Goal: Task Accomplishment & Management: Complete application form

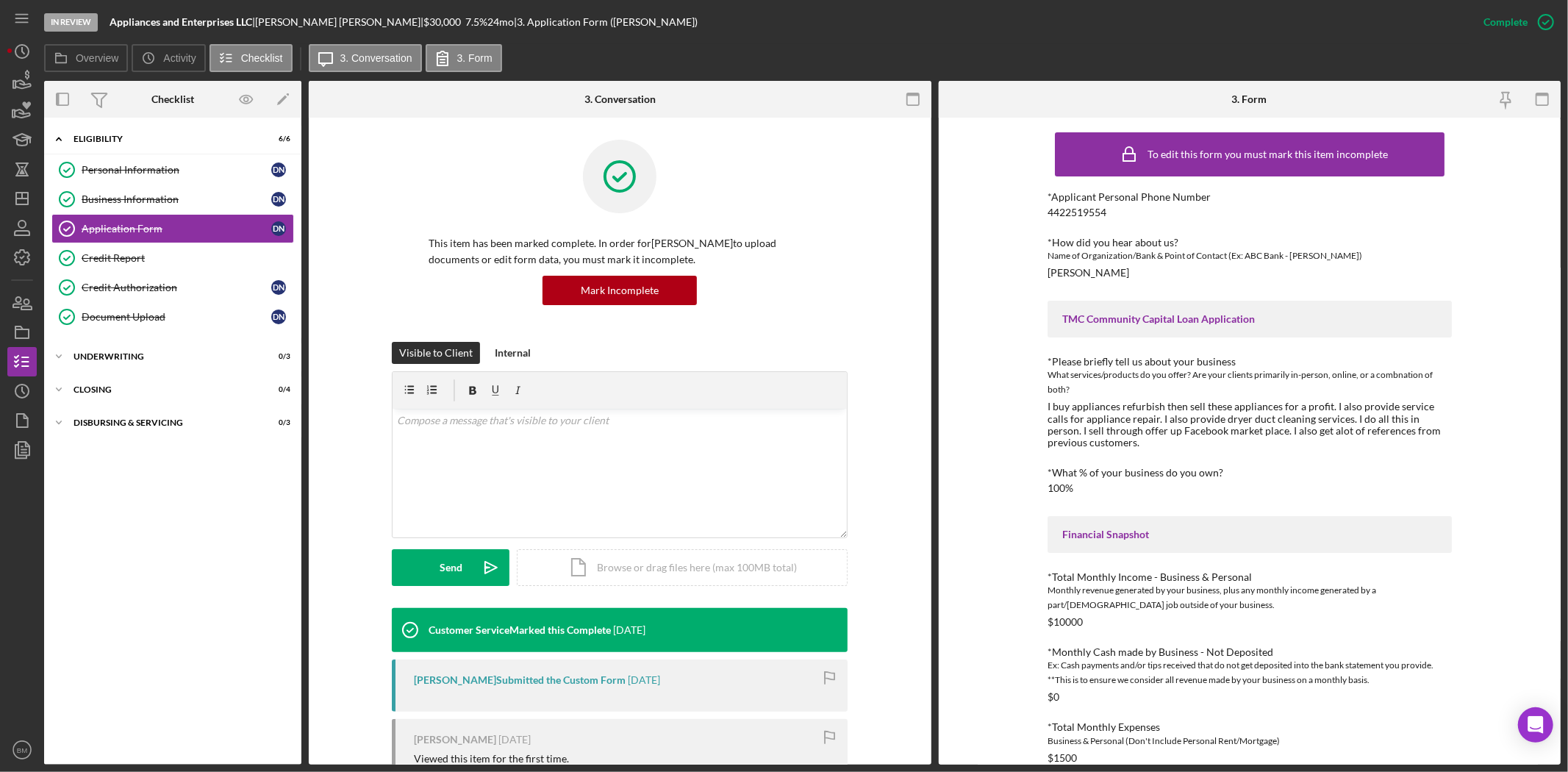
scroll to position [425, 0]
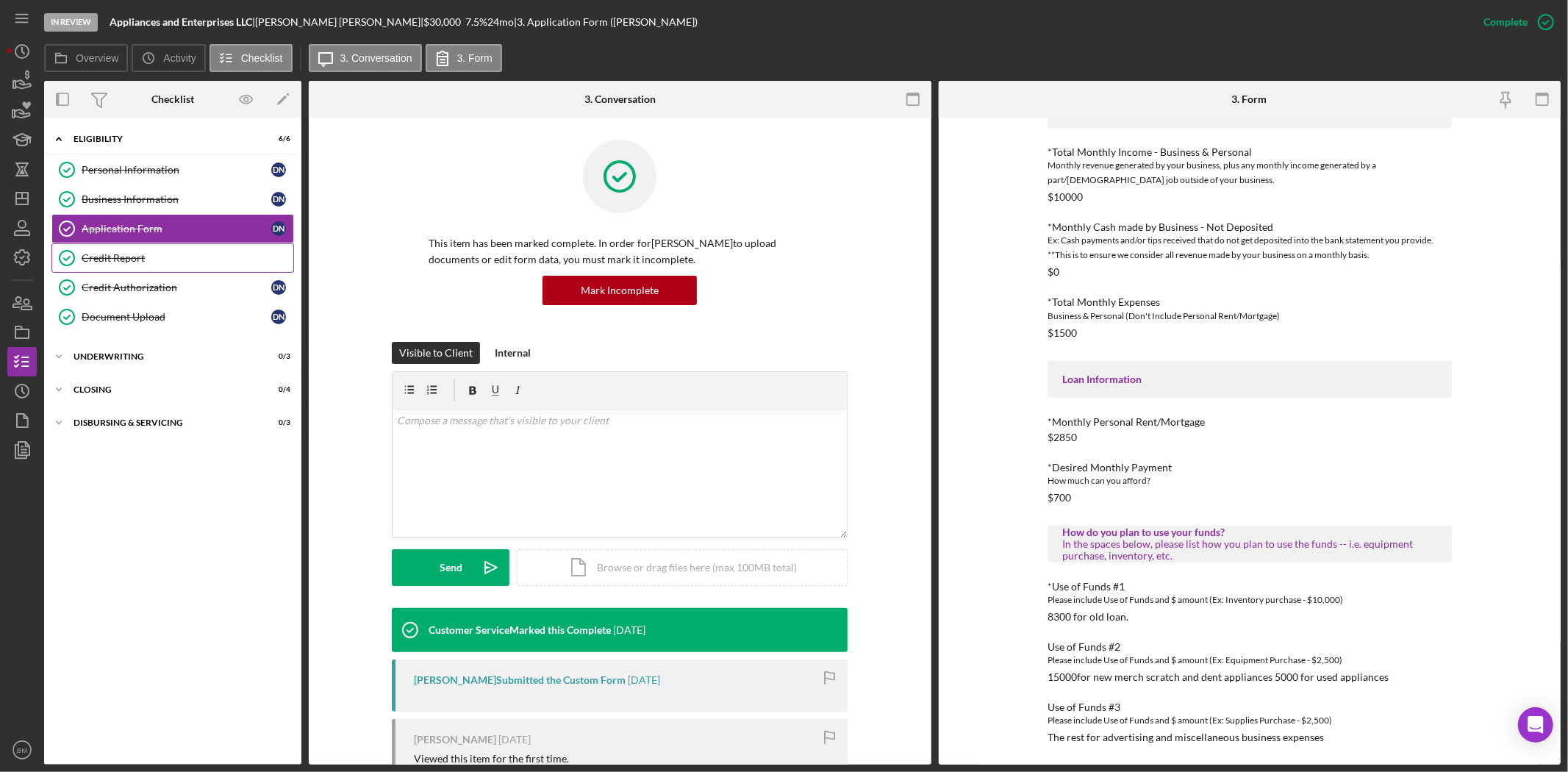
click at [207, 252] on div "Credit Report" at bounding box center [188, 258] width 212 height 12
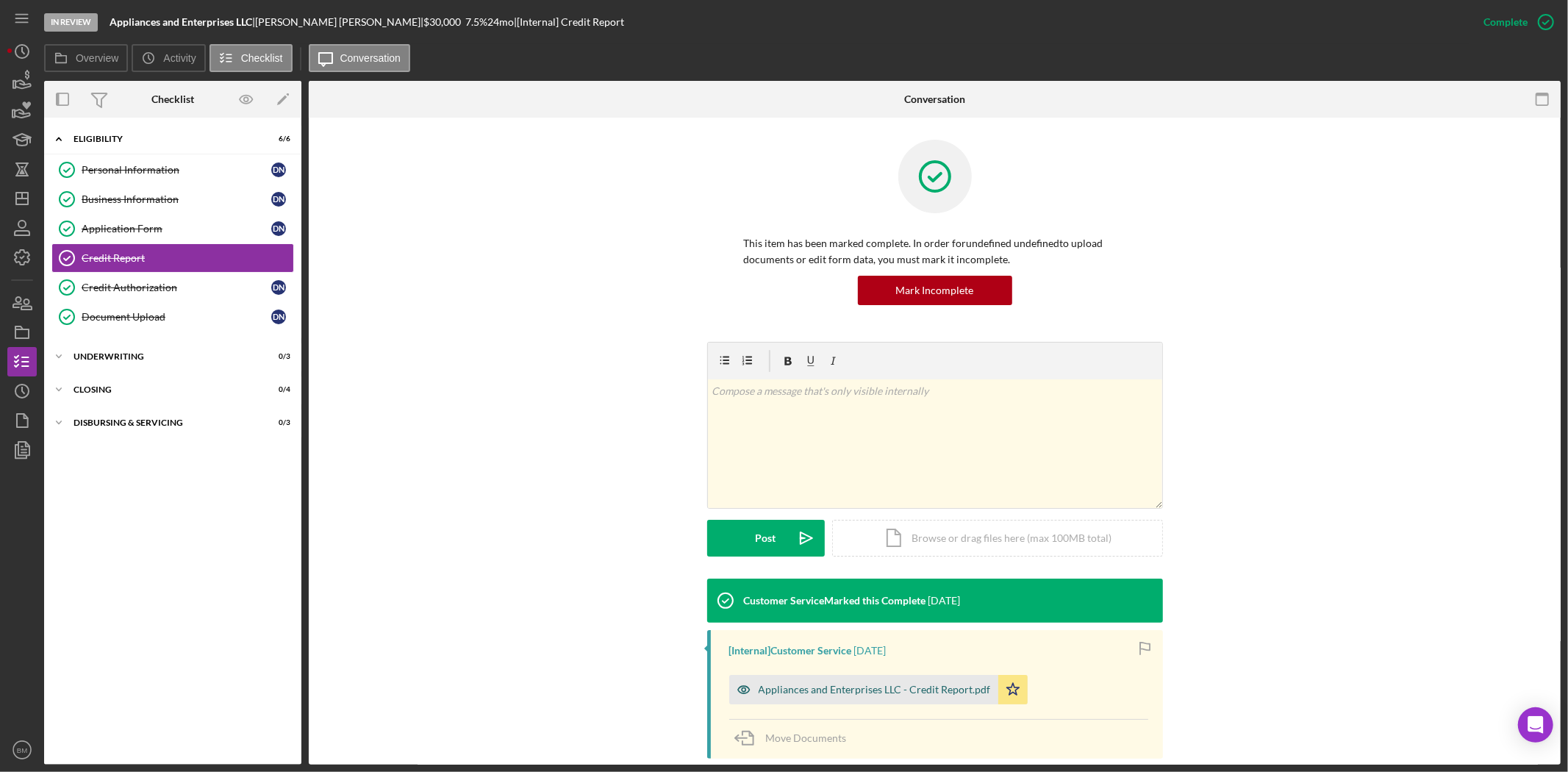
click at [826, 682] on div "Appliances and Enterprises LLC - Credit Report.pdf" at bounding box center [863, 689] width 269 height 30
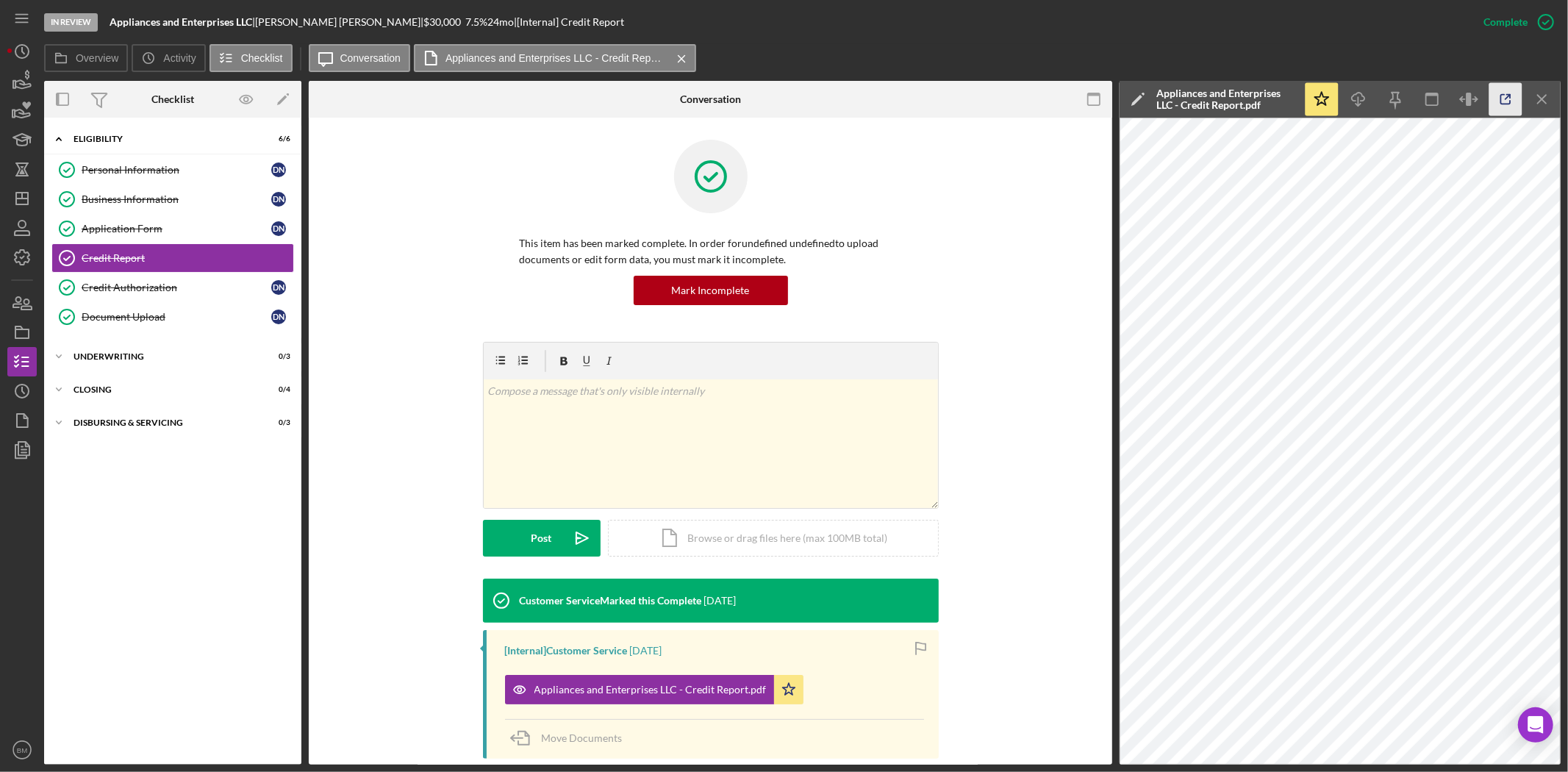
click at [1504, 98] on icon "button" at bounding box center [1506, 100] width 33 height 33
click at [165, 320] on div "Document Upload" at bounding box center [176, 316] width 189 height 12
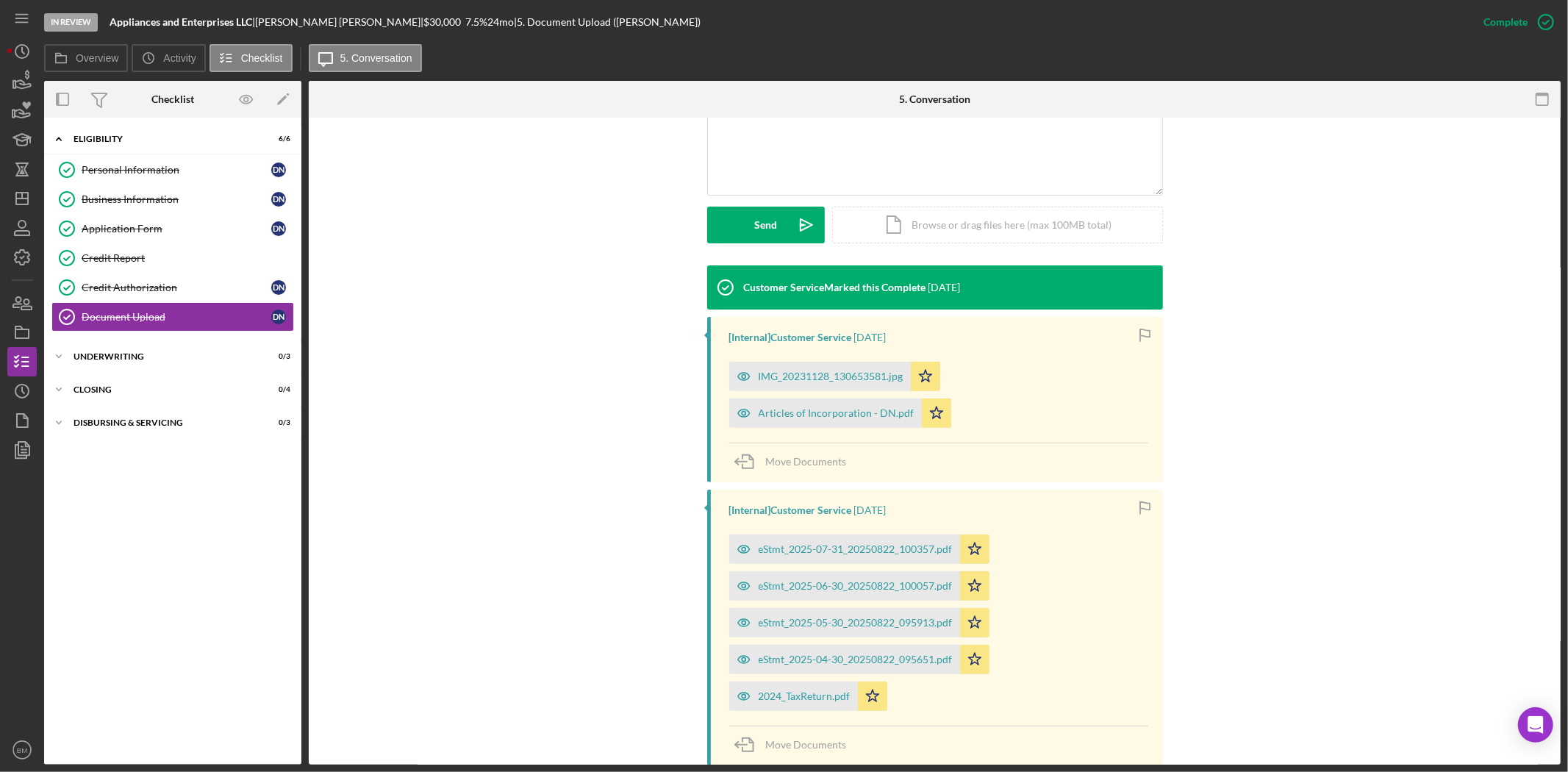
scroll to position [342, 0]
click at [825, 372] on div "IMG_20231128_130653581.jpg" at bounding box center [831, 377] width 145 height 12
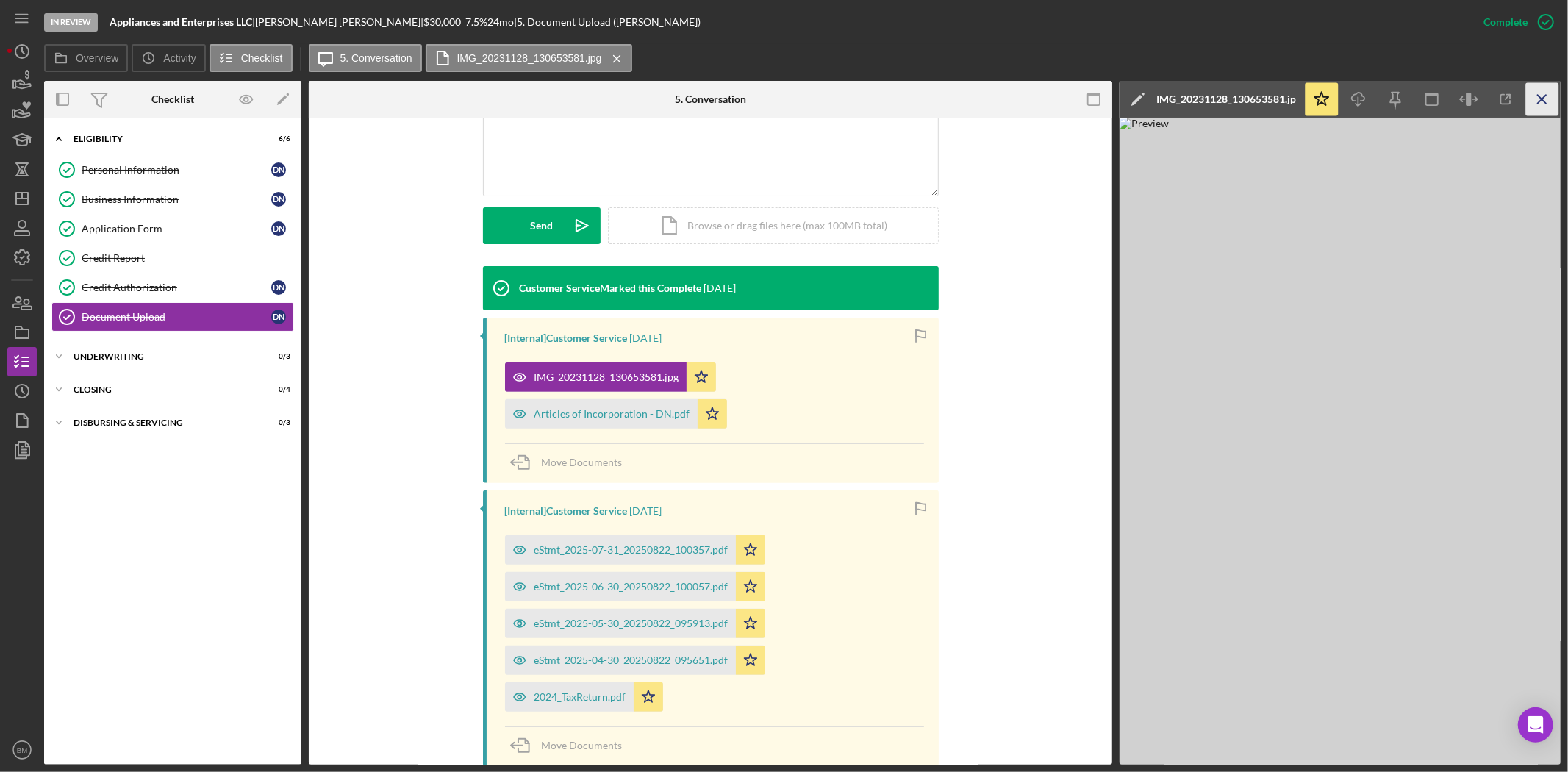
click at [1535, 104] on icon "Icon/Menu Close" at bounding box center [1542, 100] width 33 height 33
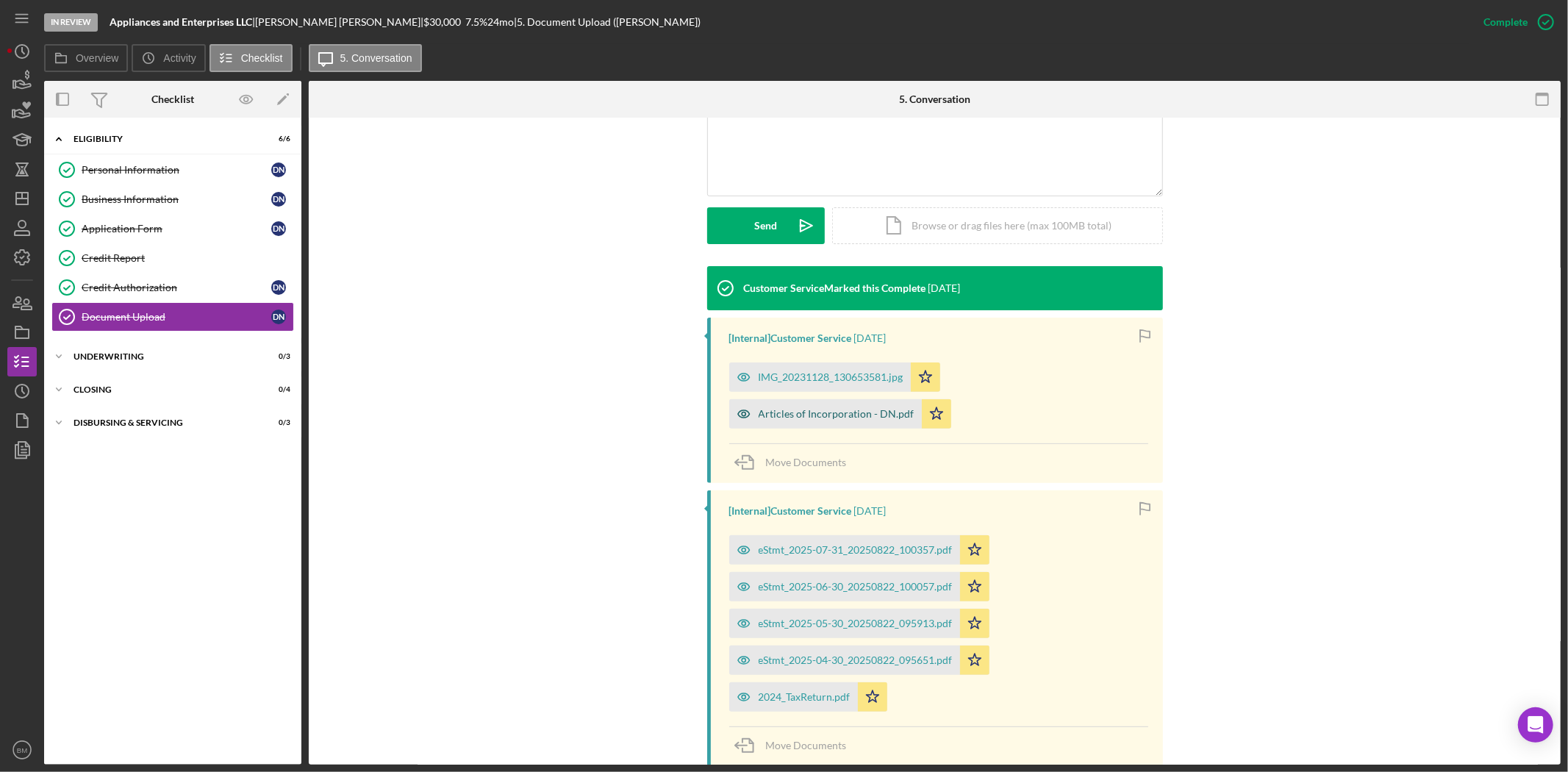
click at [829, 422] on div "Articles of Incorporation - DN.pdf" at bounding box center [825, 414] width 192 height 30
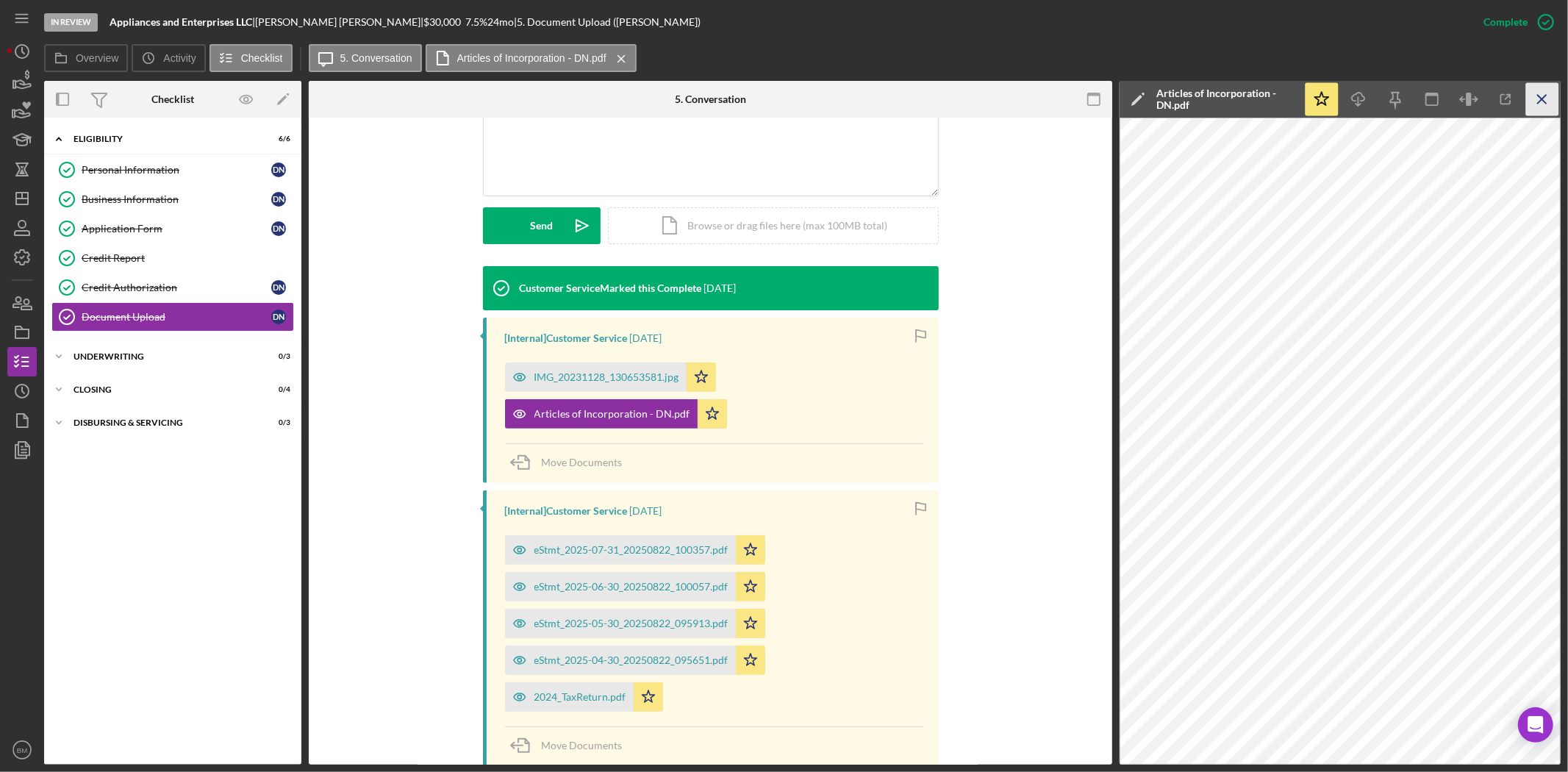
click at [1531, 101] on icon "Icon/Menu Close" at bounding box center [1542, 100] width 33 height 33
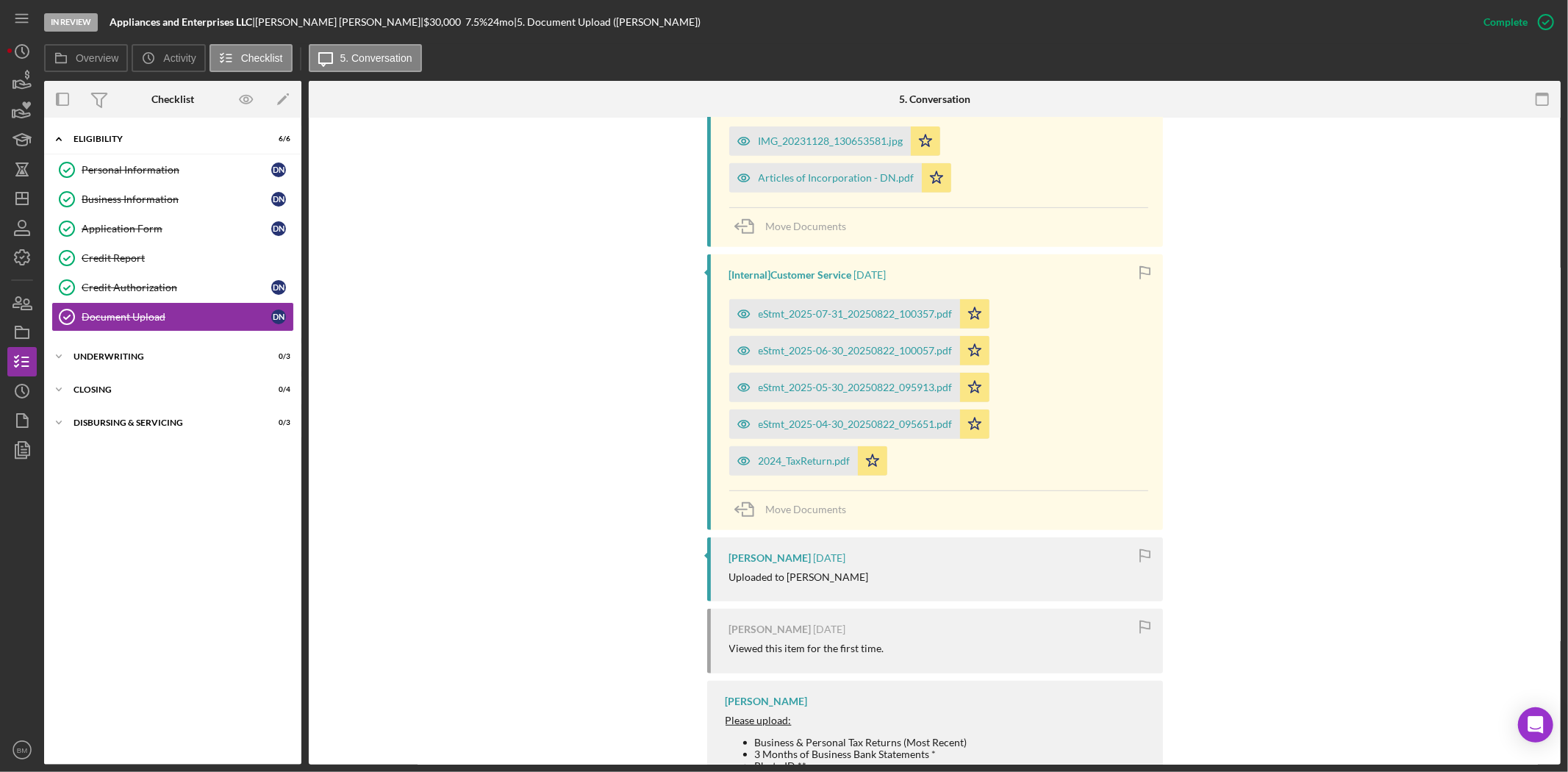
scroll to position [587, 0]
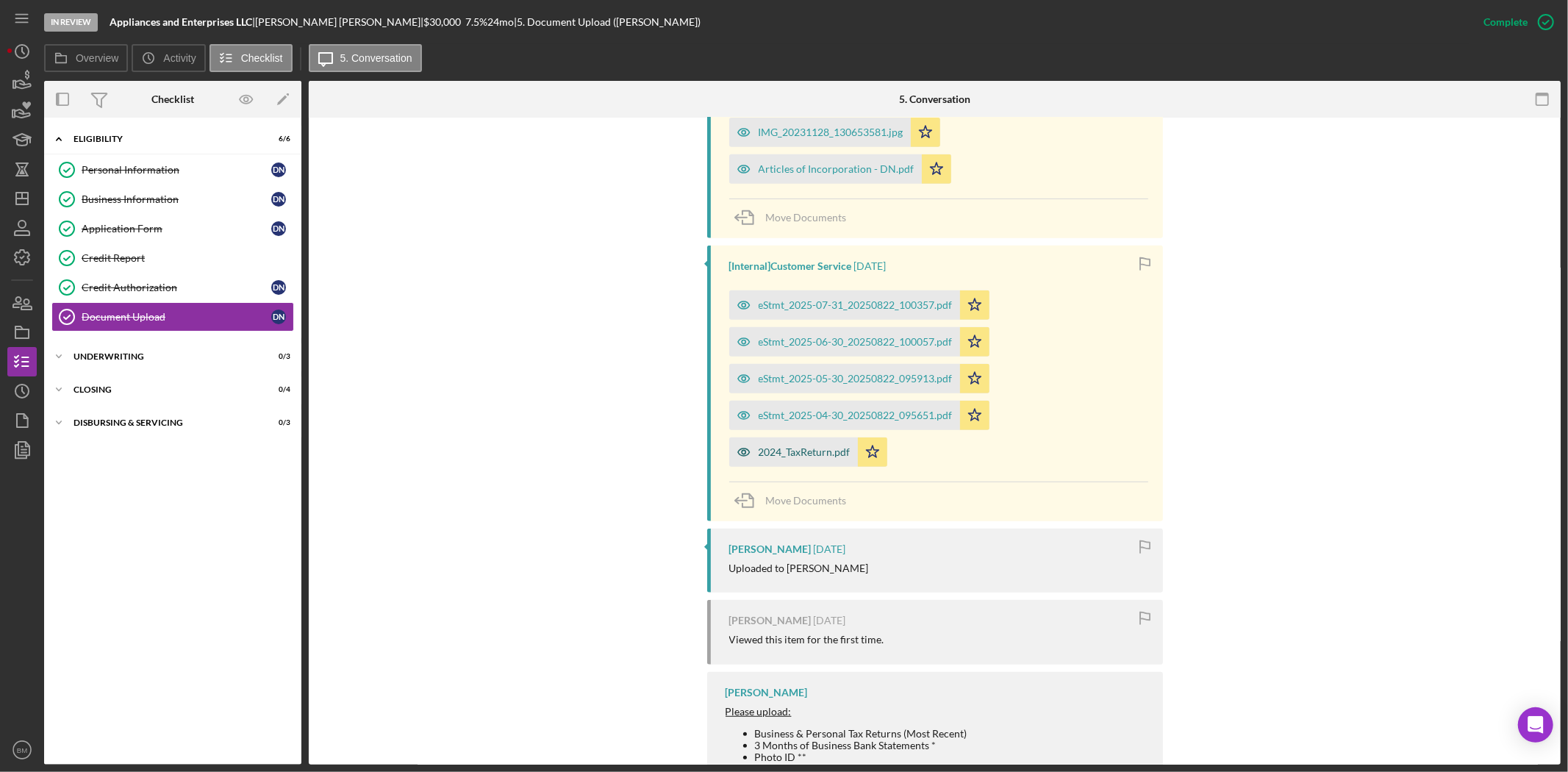
click at [765, 460] on div "2024_TaxReturn.pdf" at bounding box center [793, 453] width 129 height 30
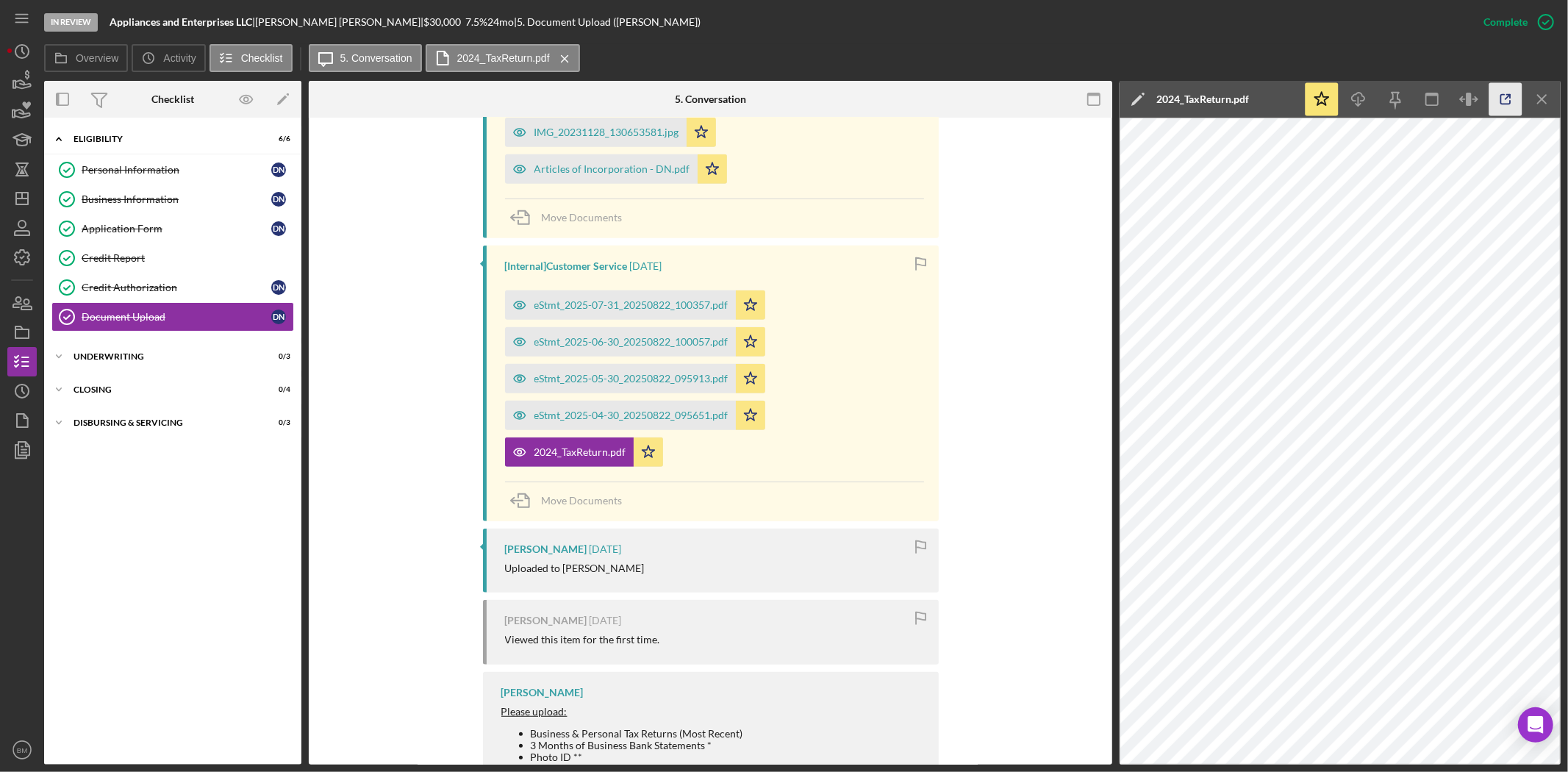
click at [1506, 98] on line "button" at bounding box center [1508, 97] width 5 height 5
click at [738, 477] on div "[Internal] Customer Service [DATE] eStmt_2025-07-31_20250822_100357.pdf Icon/St…" at bounding box center [710, 383] width 456 height 276
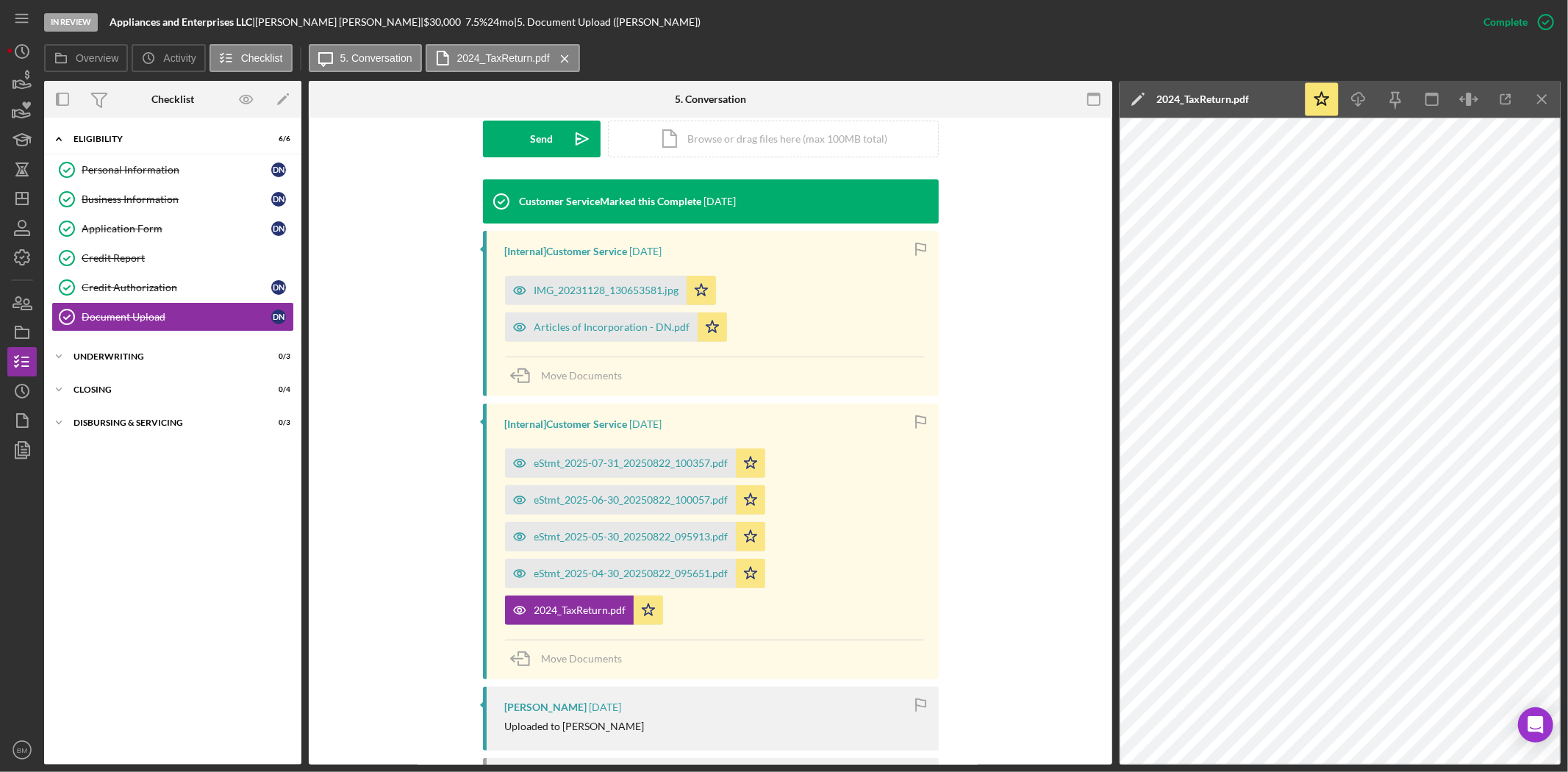
scroll to position [424, 0]
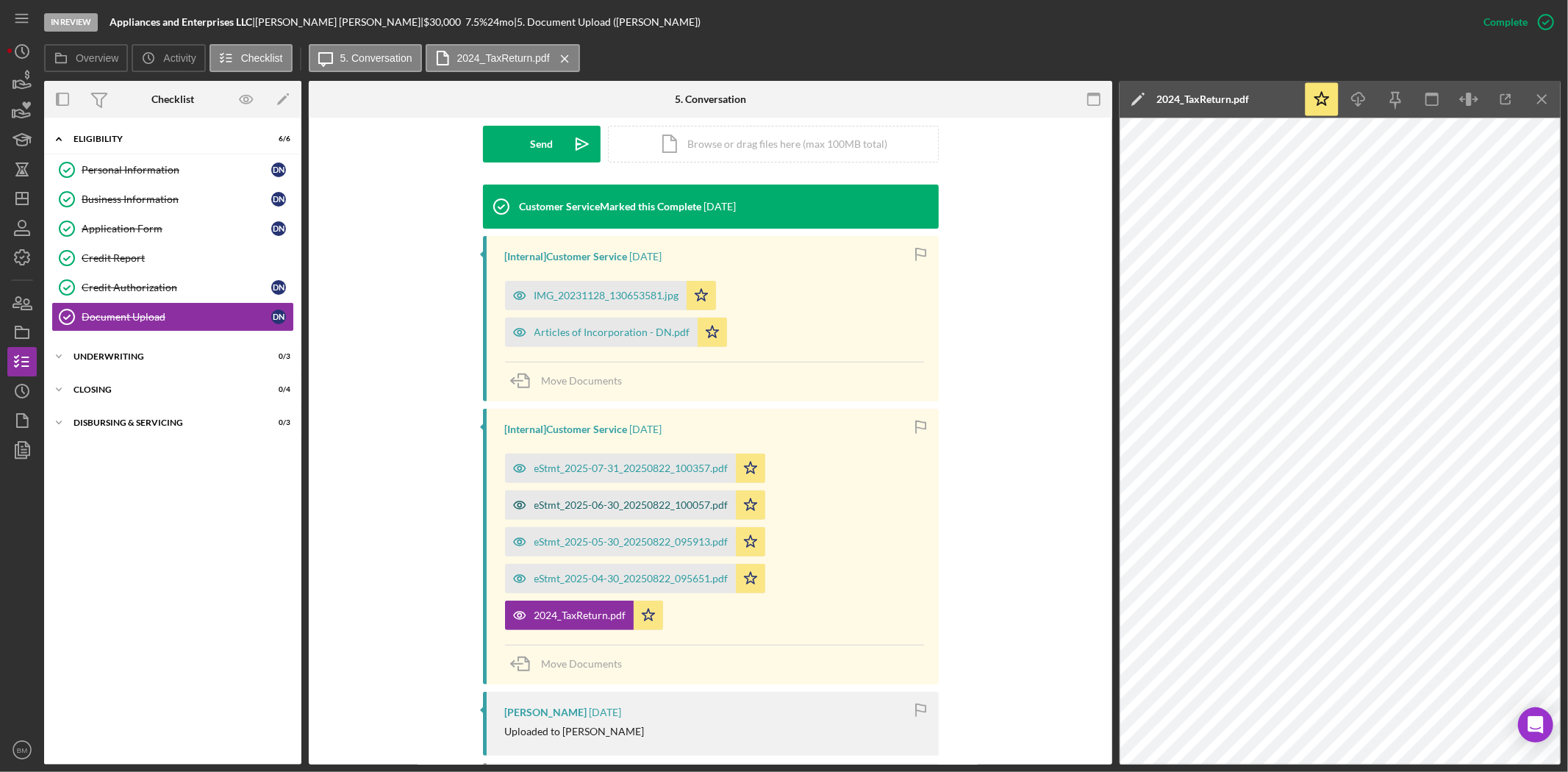
click at [644, 501] on div "eStmt_2025-06-30_20250822_100057.pdf" at bounding box center [631, 505] width 194 height 12
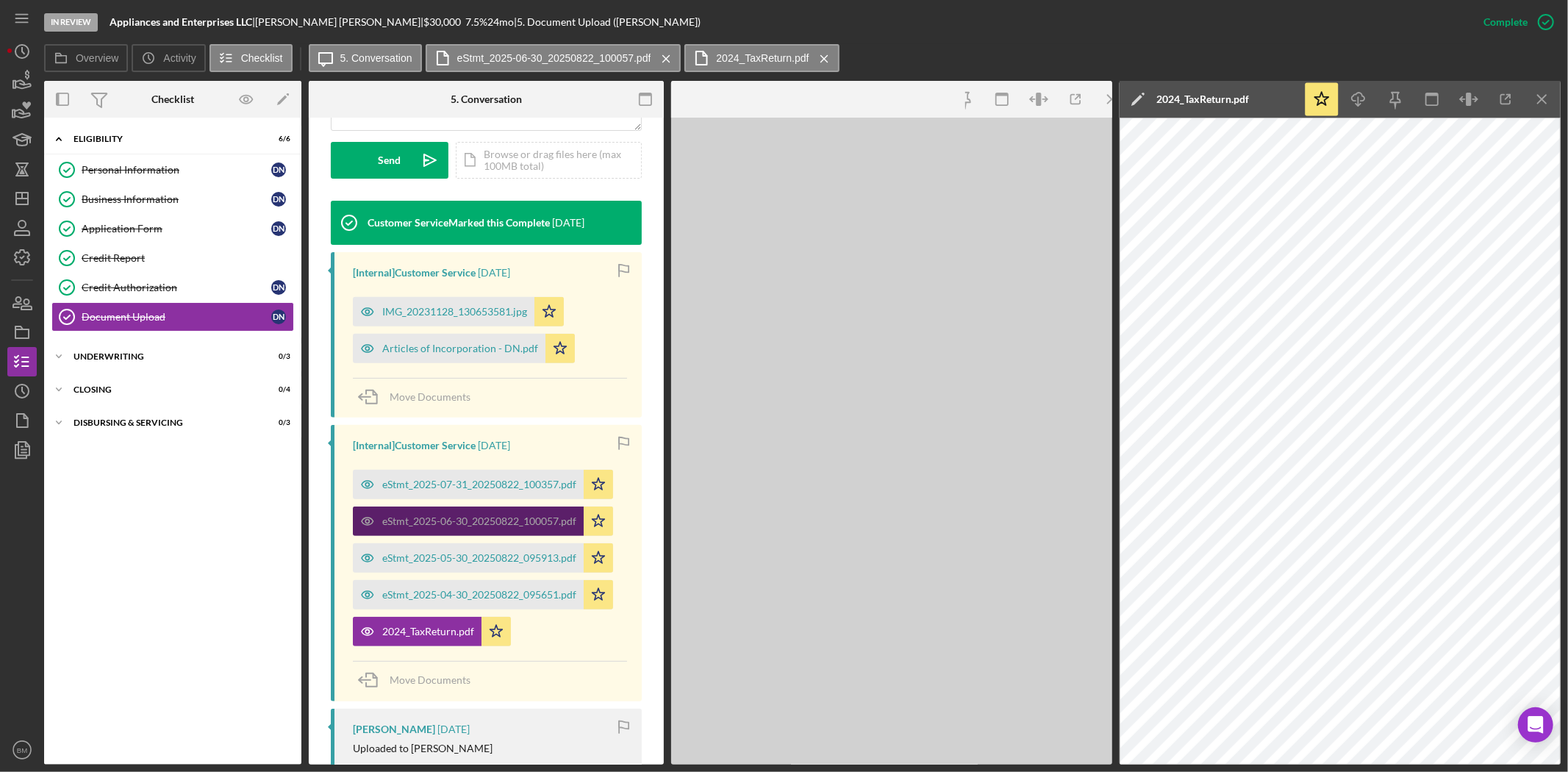
scroll to position [439, 0]
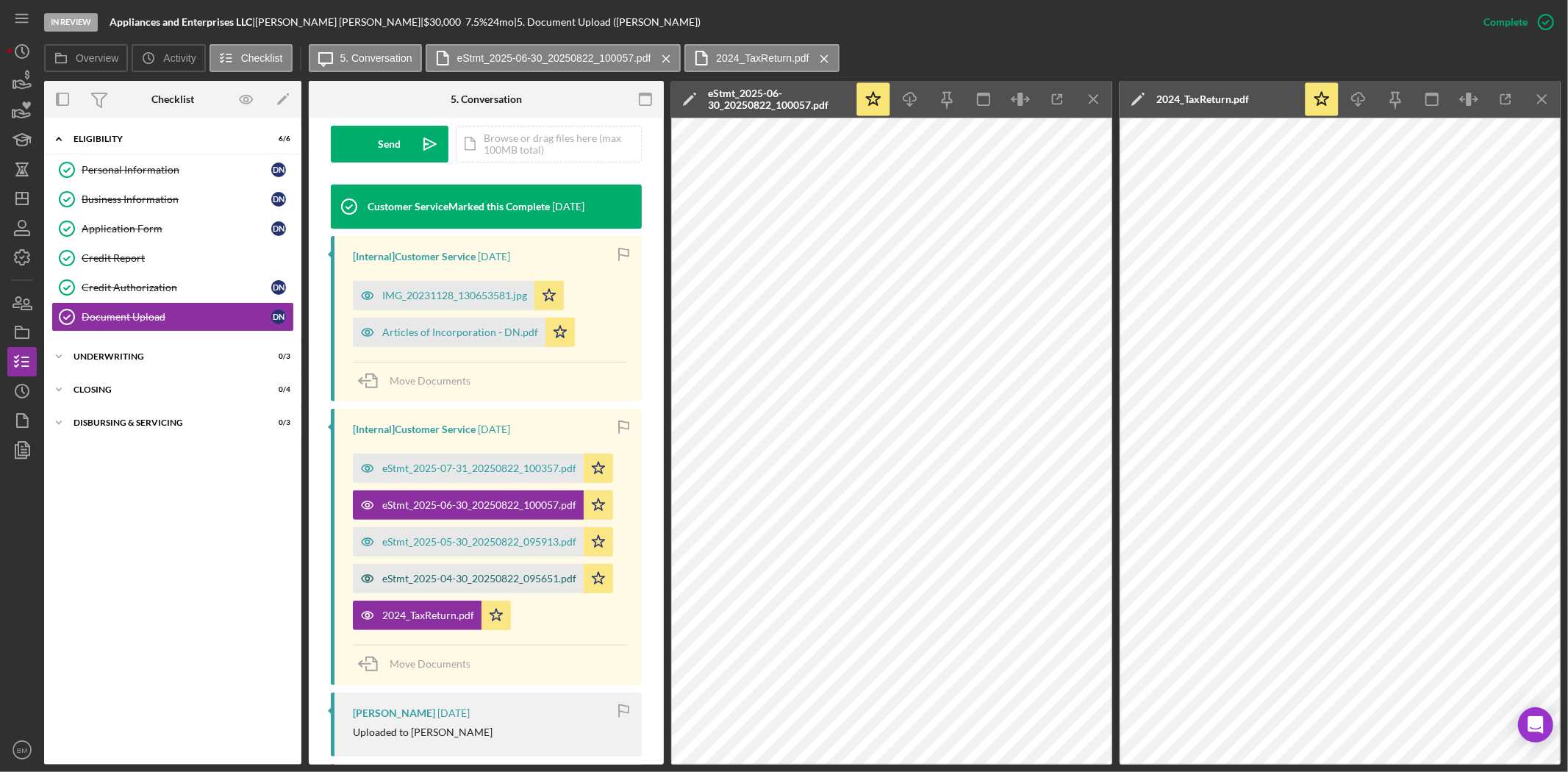
click at [503, 569] on div "eStmt_2025-04-30_20250822_095651.pdf" at bounding box center [468, 579] width 231 height 30
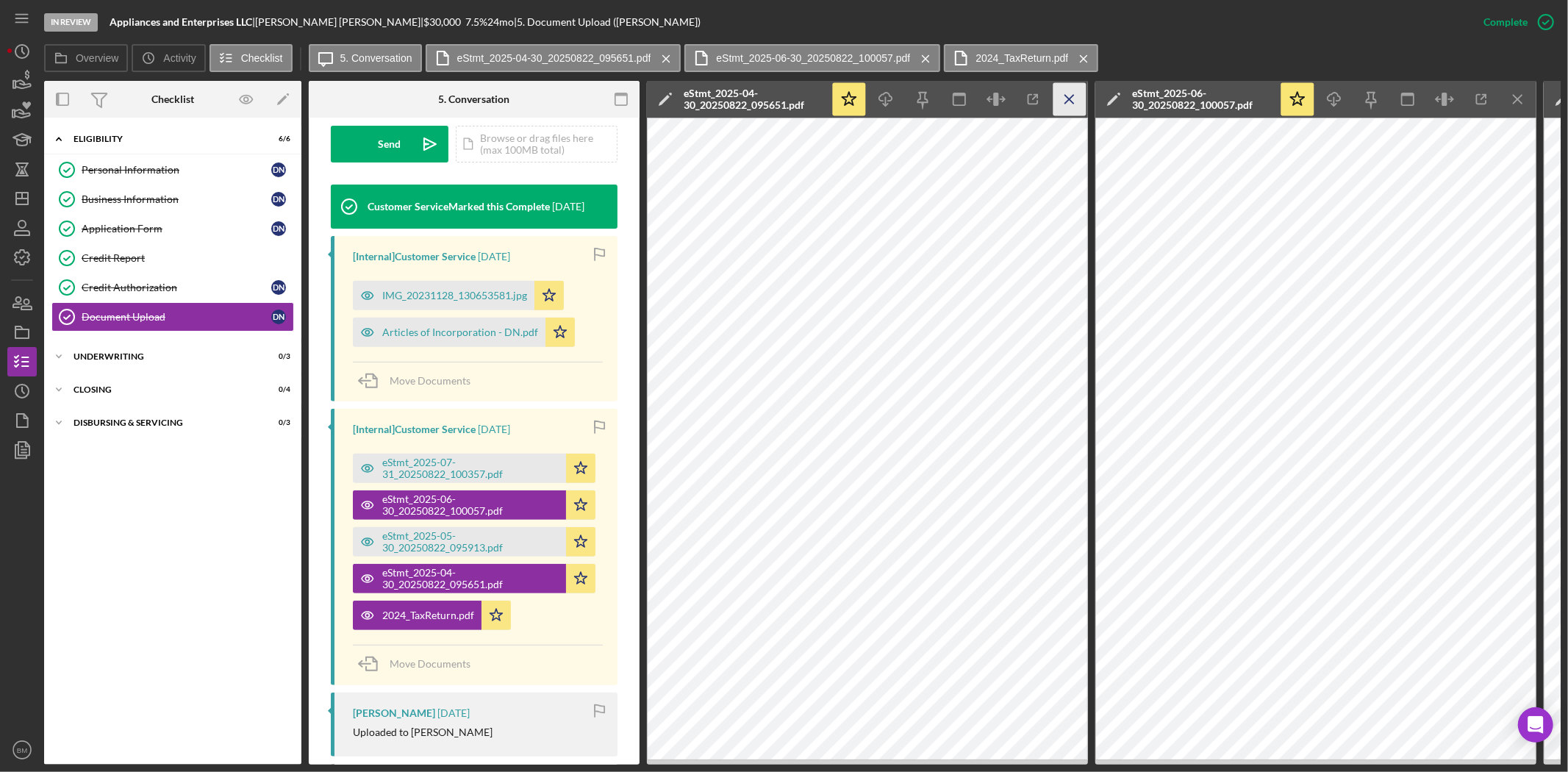
click at [1073, 108] on icon "Icon/Menu Close" at bounding box center [1069, 100] width 33 height 33
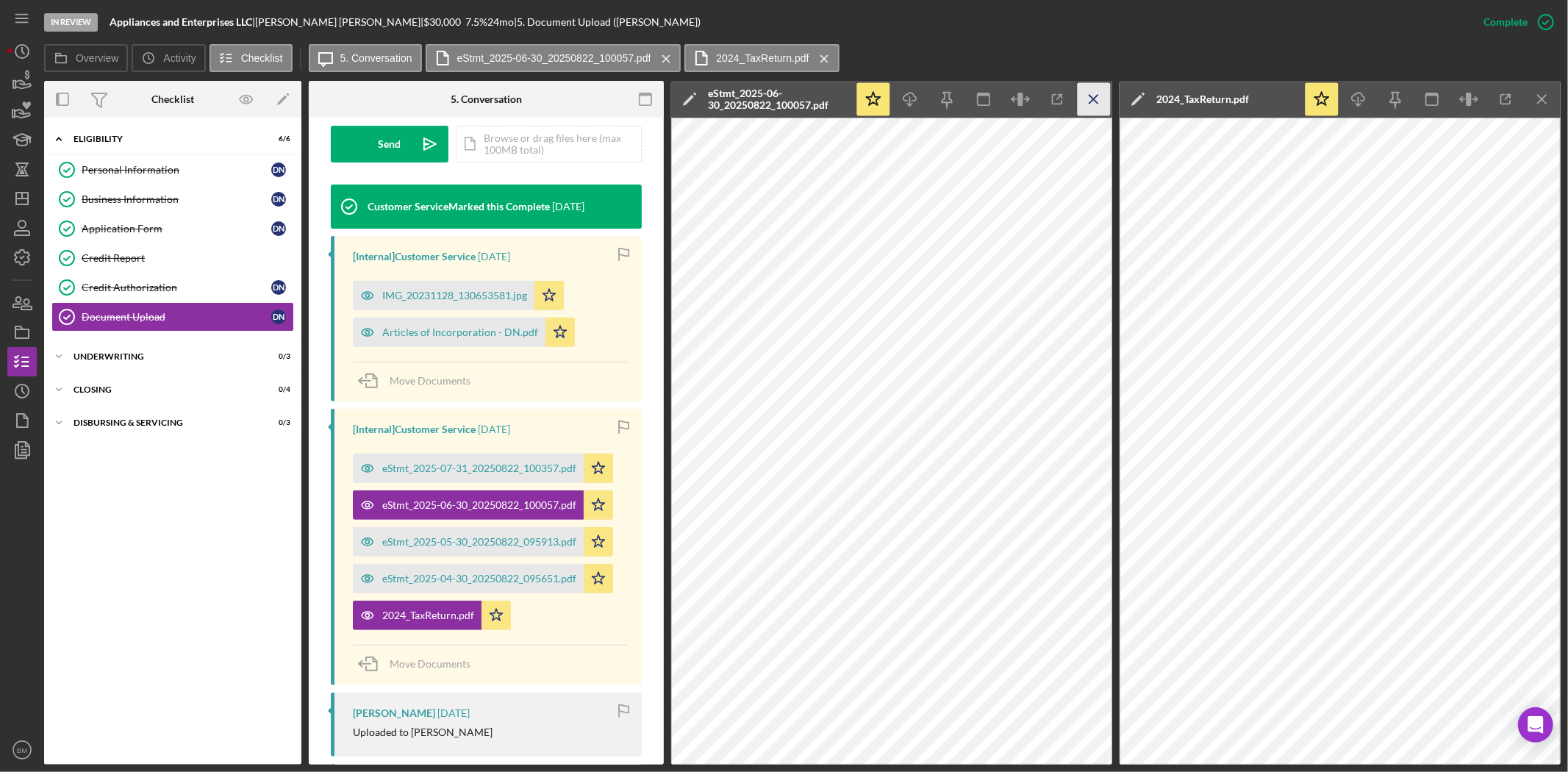
click at [1107, 101] on icon "Icon/Menu Close" at bounding box center [1094, 100] width 33 height 33
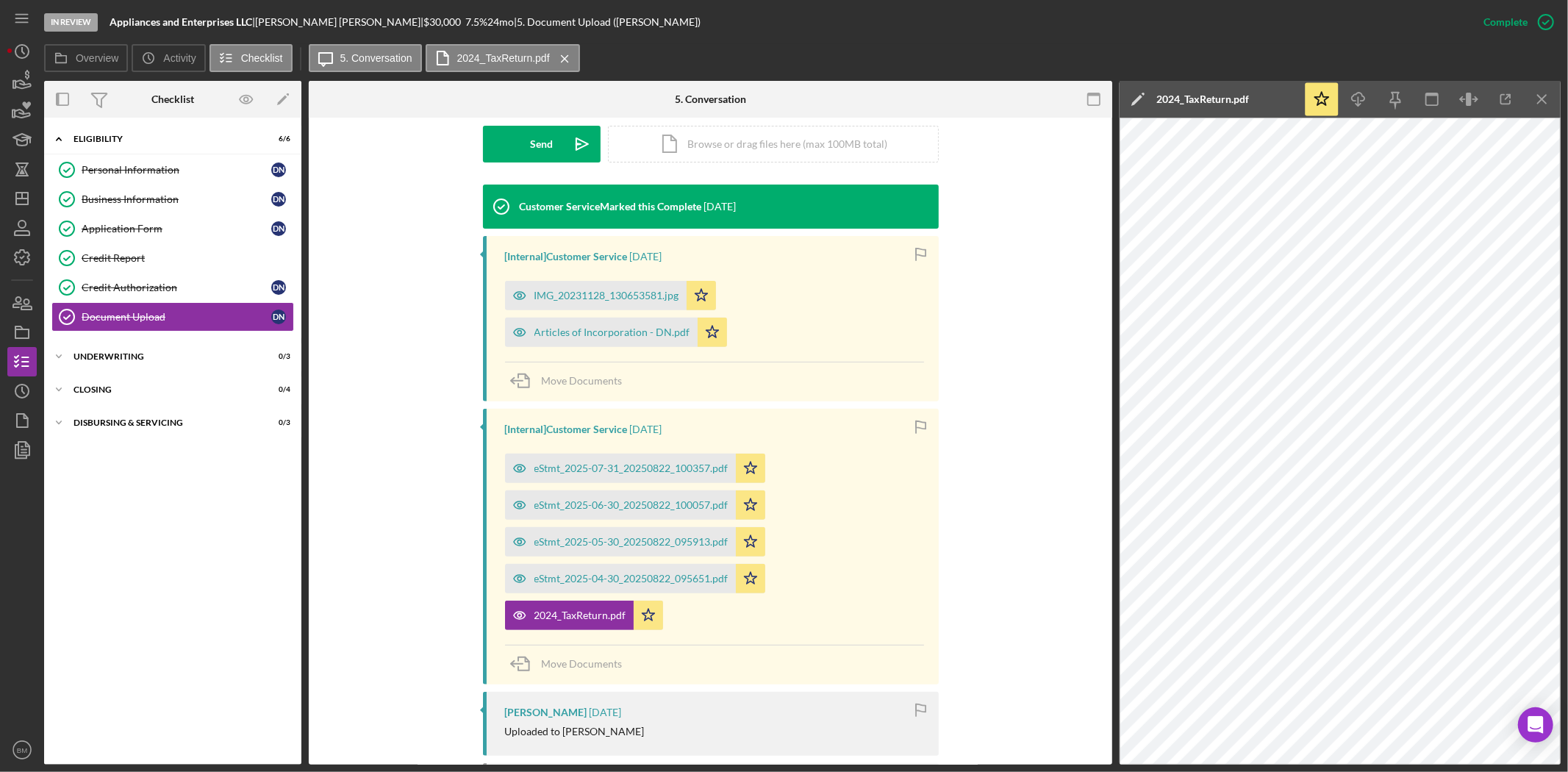
drag, startPoint x: 1545, startPoint y: 100, endPoint x: 1284, endPoint y: 167, distance: 269.5
click at [1545, 99] on icon "Icon/Menu Close" at bounding box center [1542, 100] width 33 height 33
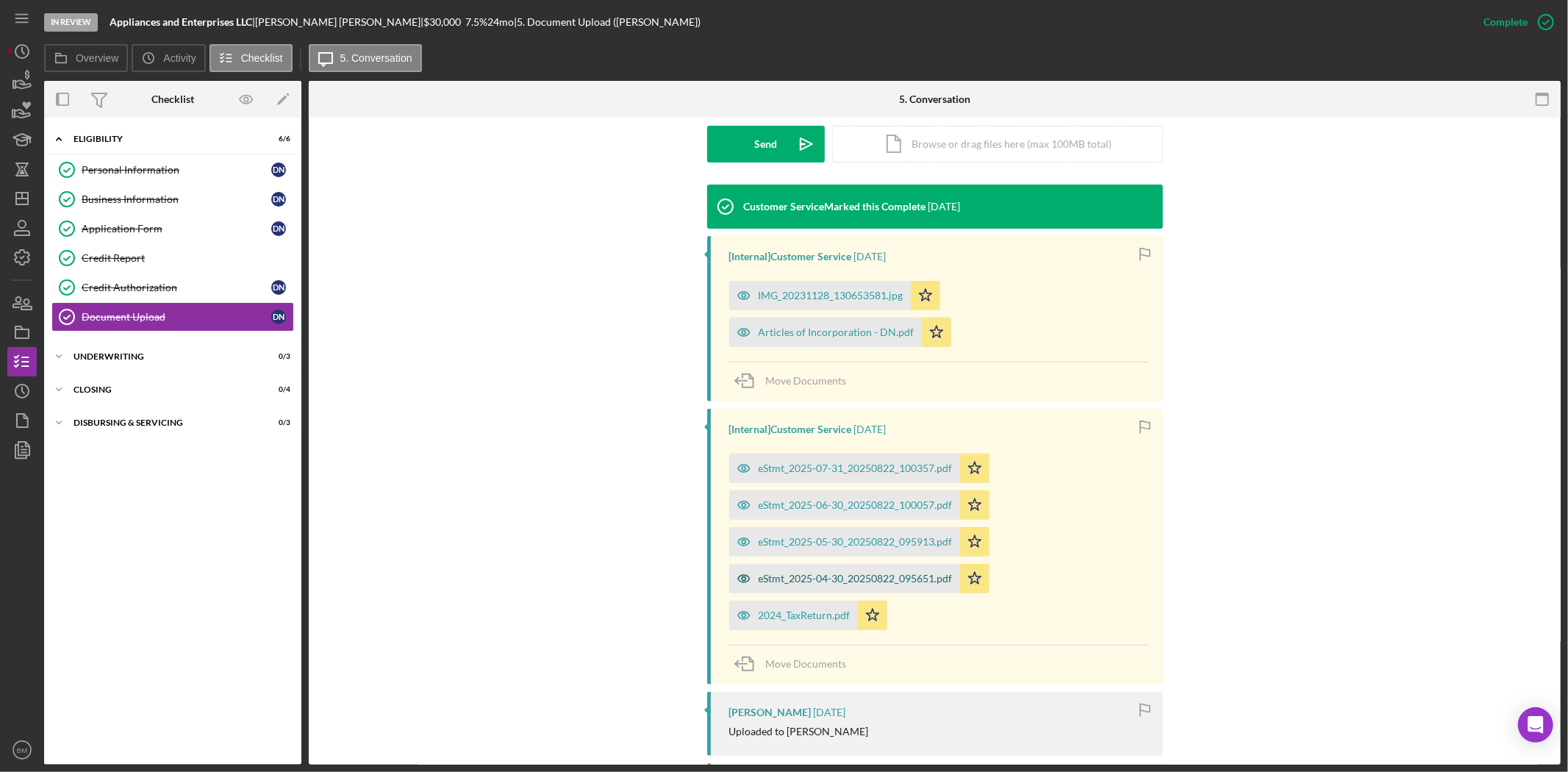
click at [890, 580] on div "eStmt_2025-04-30_20250822_095651.pdf" at bounding box center [855, 578] width 194 height 12
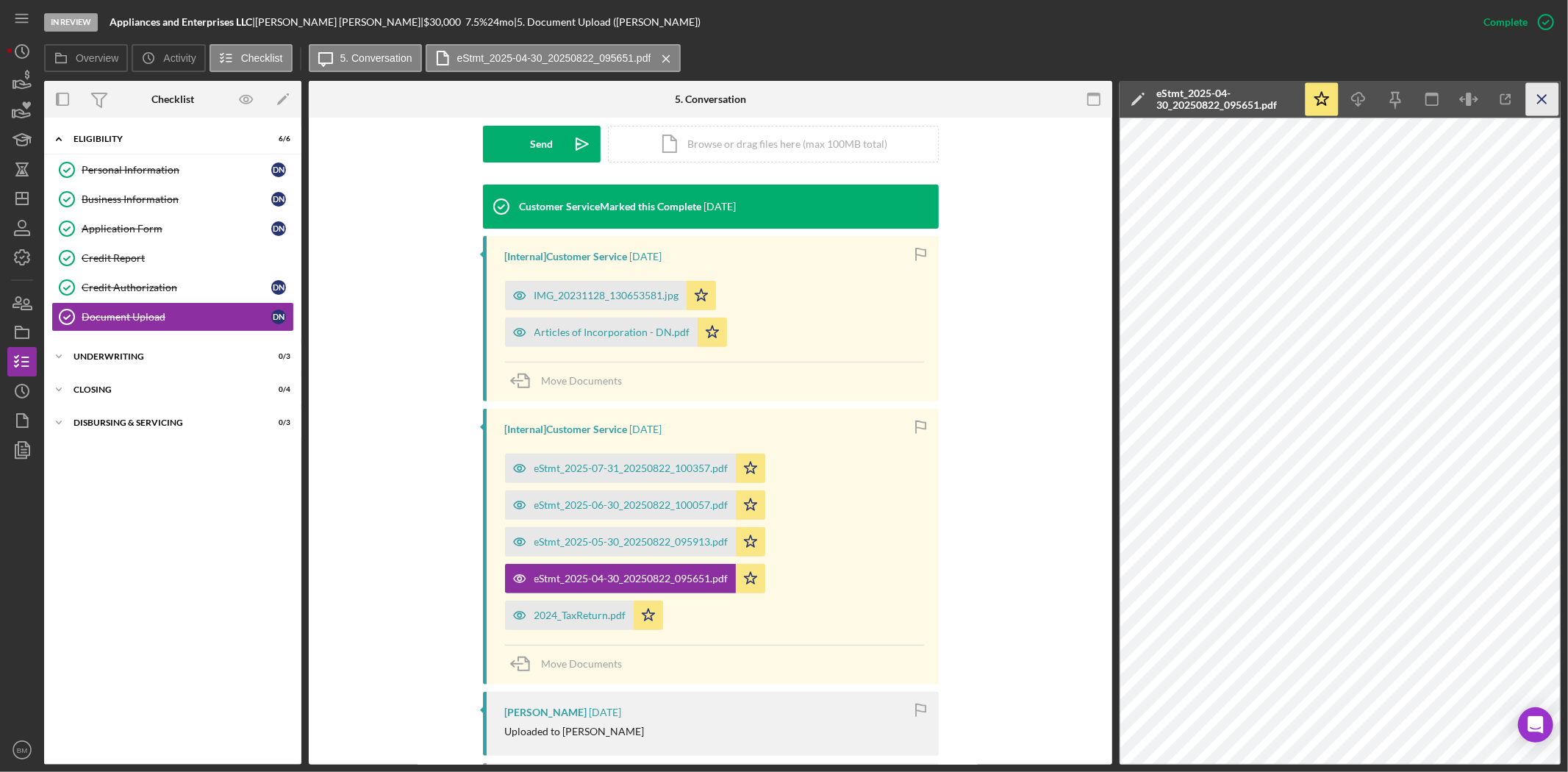
click at [1535, 86] on icon "Icon/Menu Close" at bounding box center [1542, 100] width 33 height 33
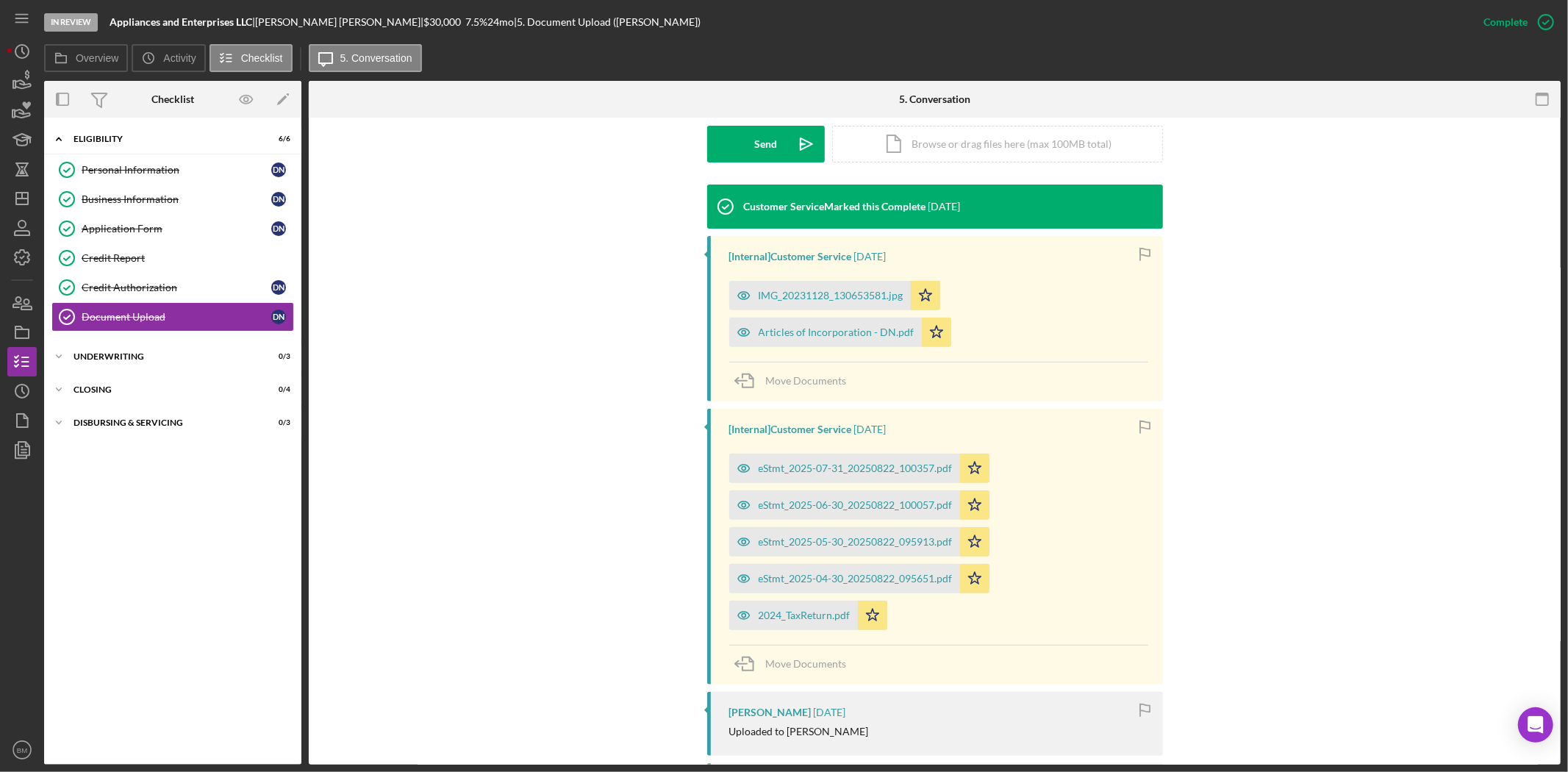
click at [858, 542] on div "eStmt_2025-05-30_20250822_095913.pdf" at bounding box center [855, 541] width 194 height 12
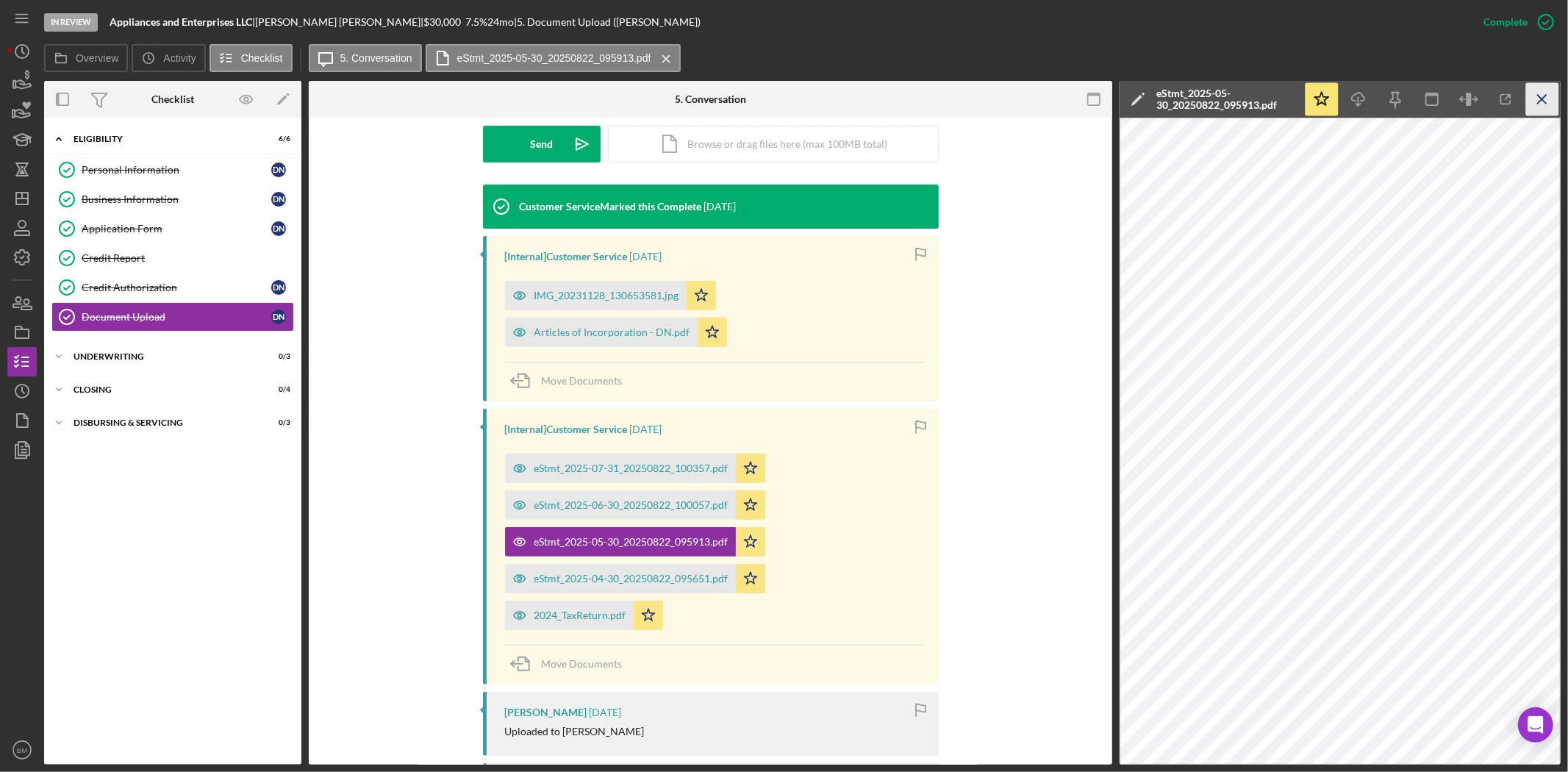
click at [1552, 104] on icon "Icon/Menu Close" at bounding box center [1542, 100] width 33 height 33
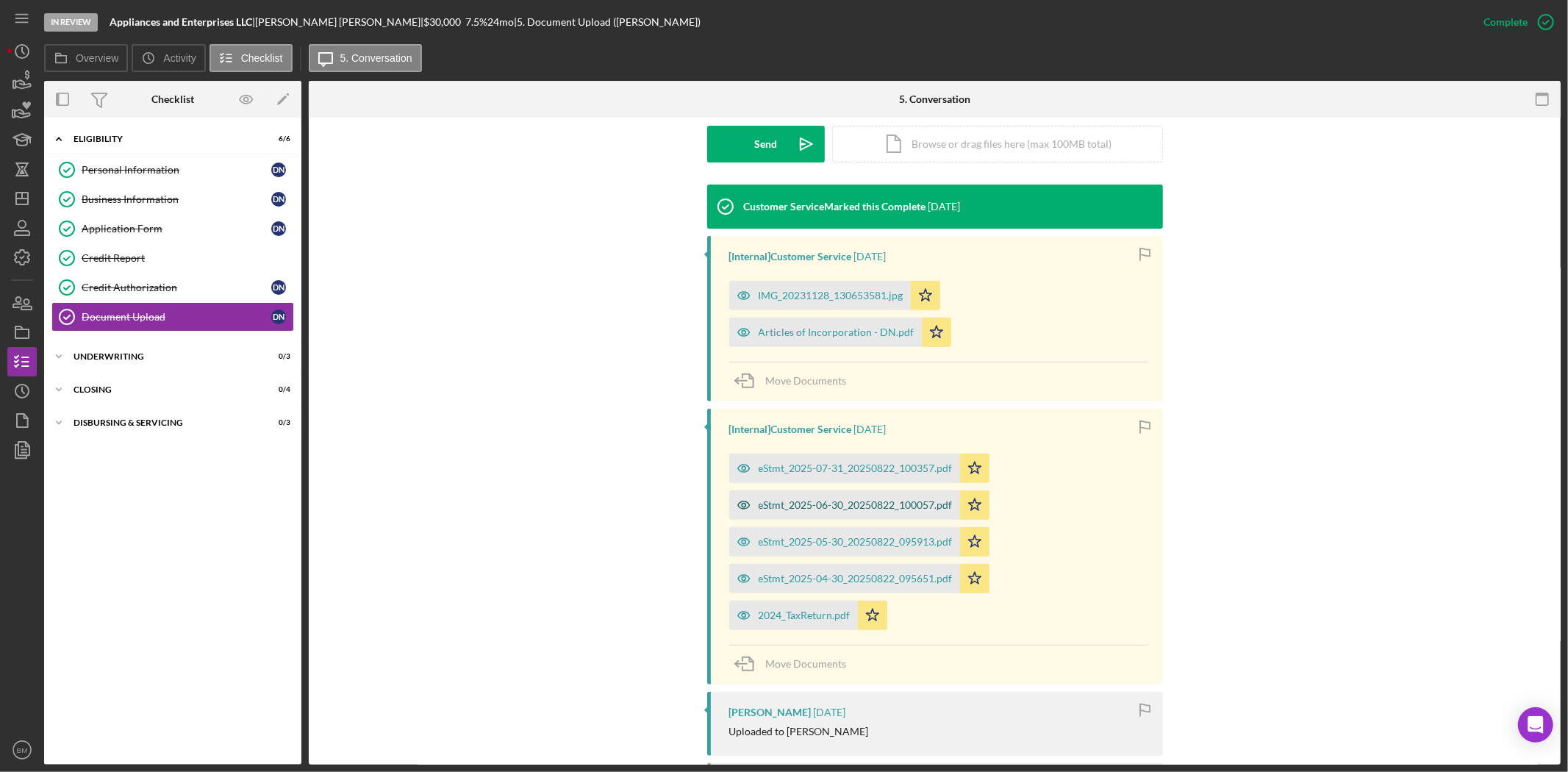
click at [870, 495] on div "eStmt_2025-06-30_20250822_100057.pdf" at bounding box center [844, 505] width 231 height 30
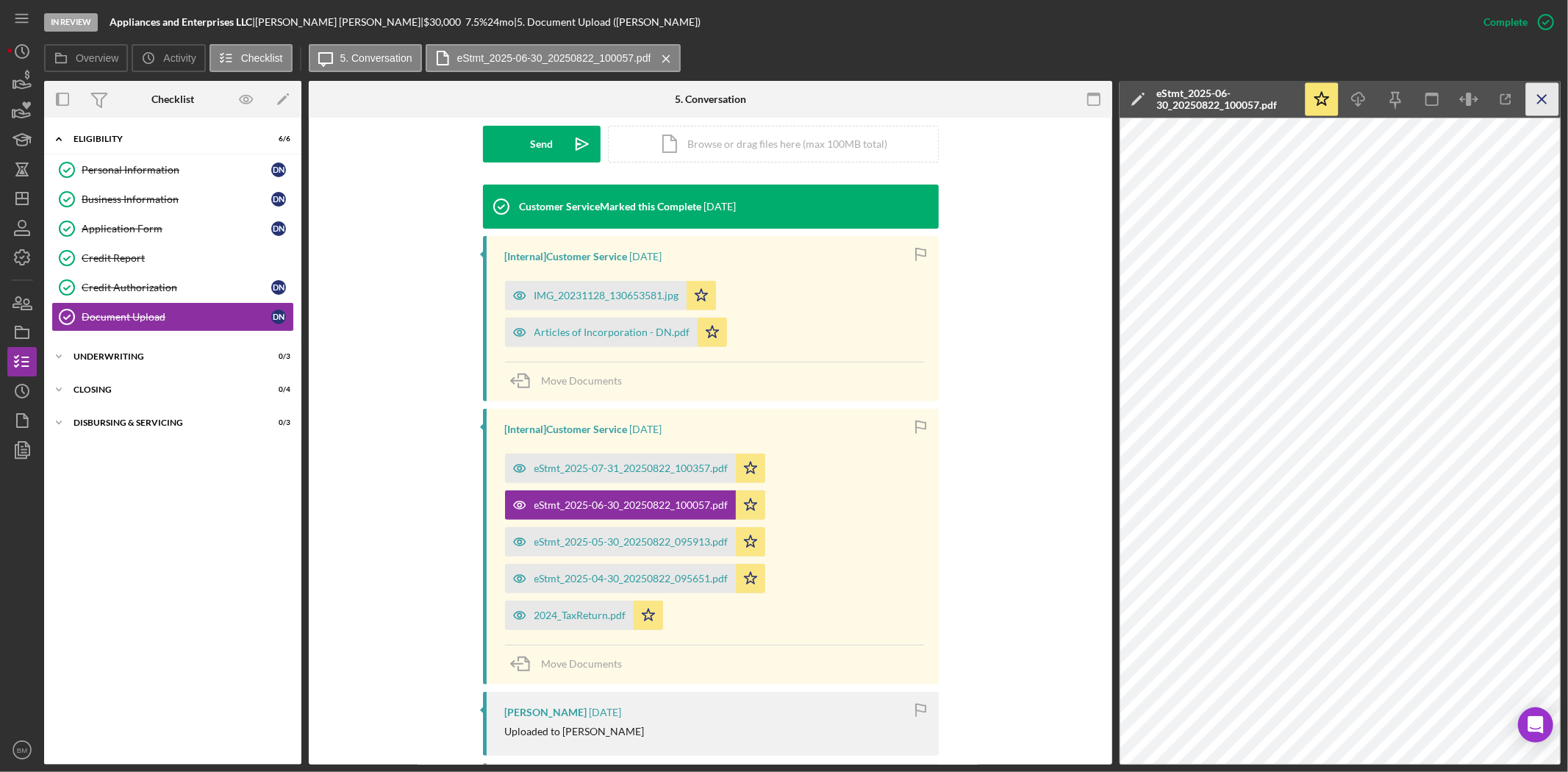
click at [1556, 92] on icon "Icon/Menu Close" at bounding box center [1542, 100] width 33 height 33
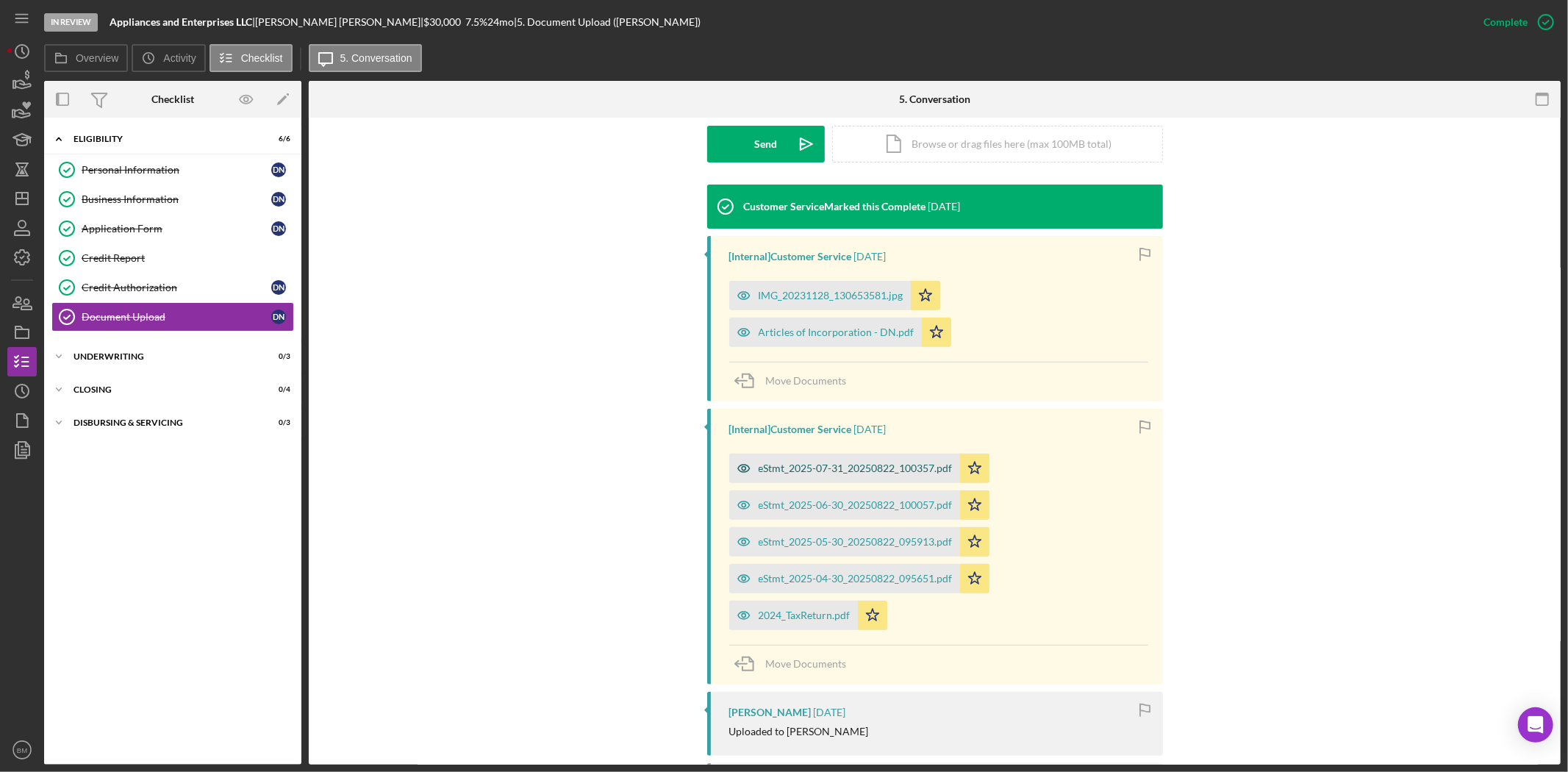
click at [917, 459] on div "eStmt_2025-07-31_20250822_100357.pdf" at bounding box center [844, 468] width 231 height 30
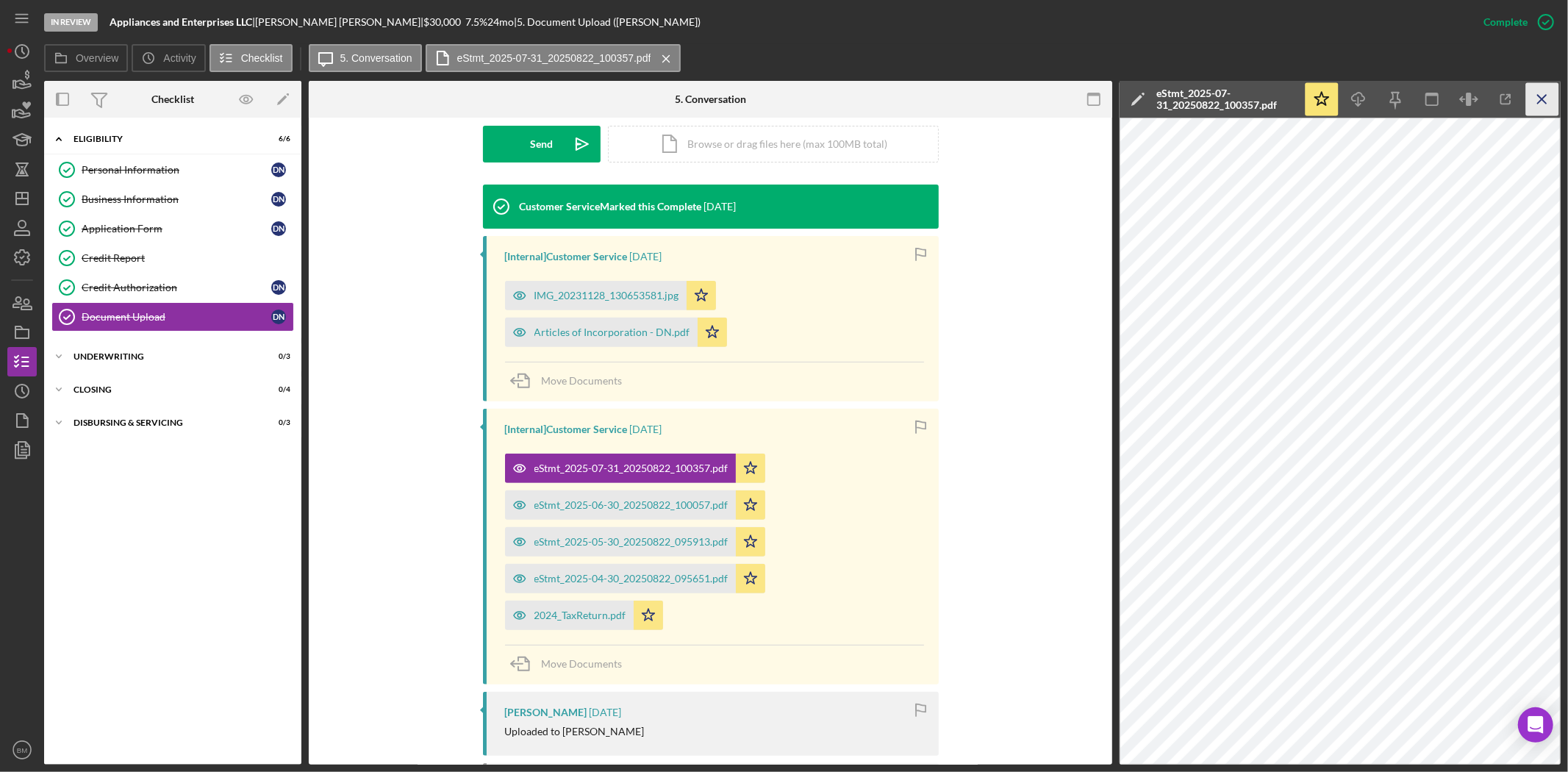
click at [1535, 111] on icon "Icon/Menu Close" at bounding box center [1542, 100] width 33 height 33
